Goal: Information Seeking & Learning: Learn about a topic

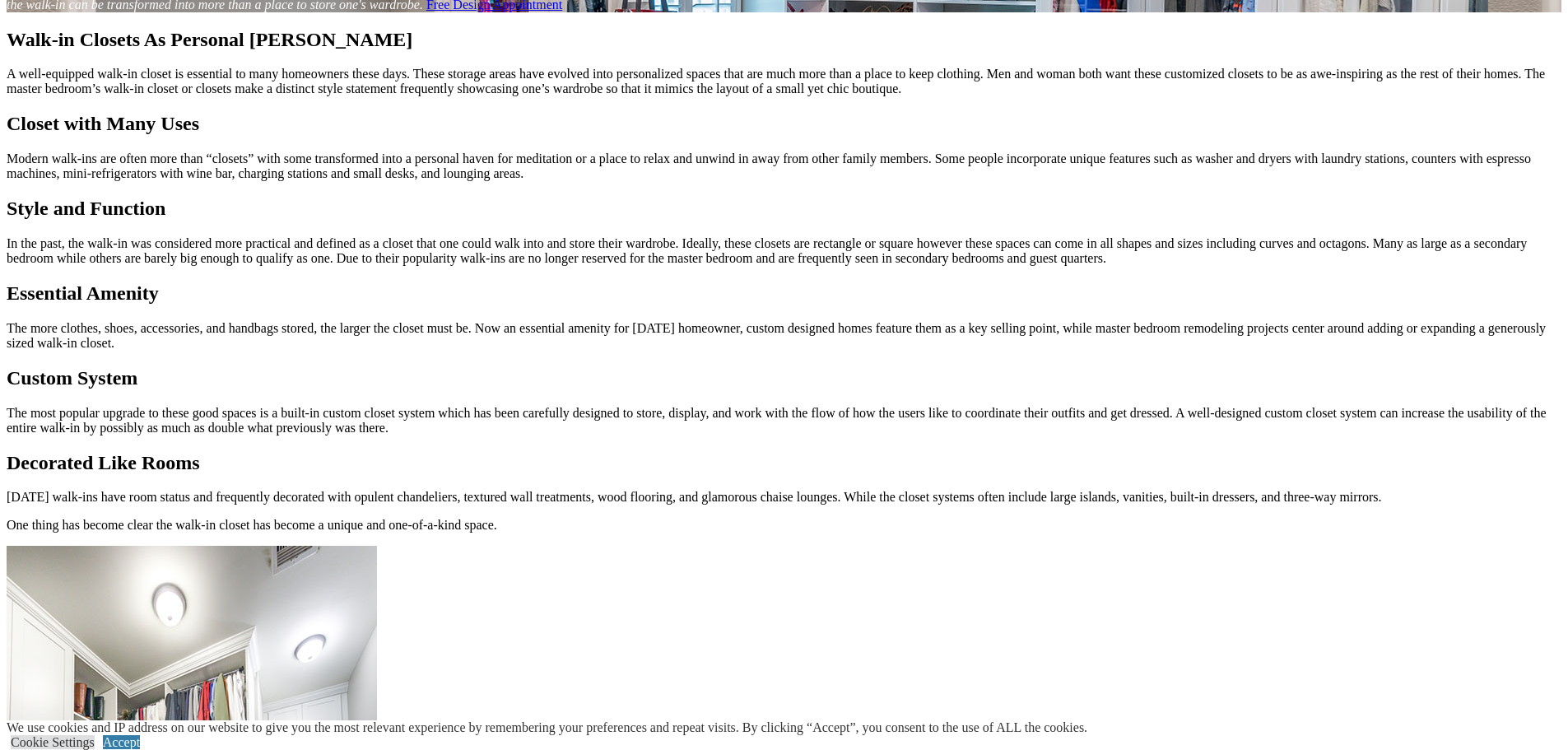
scroll to position [1976, 0]
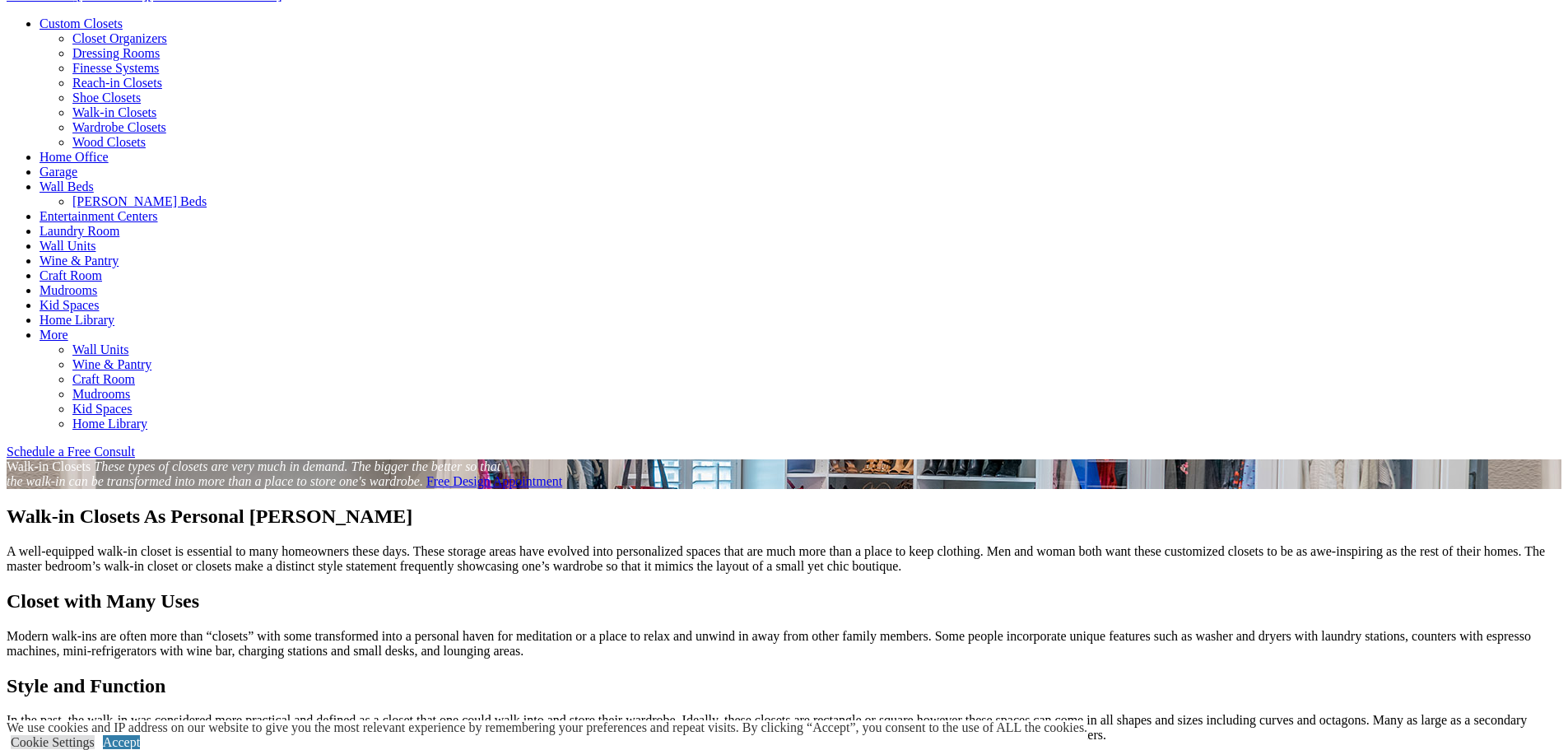
scroll to position [659, 0]
